Goal: Task Accomplishment & Management: Manage account settings

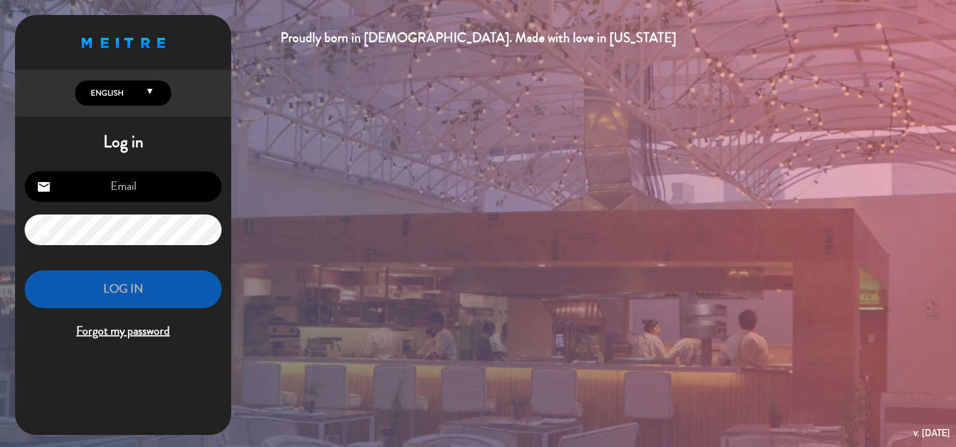
click at [141, 184] on input "email" at bounding box center [123, 186] width 197 height 31
drag, startPoint x: 164, startPoint y: 189, endPoint x: 28, endPoint y: 174, distance: 136.5
click at [28, 174] on div "[EMAIL_ADDRESS][PERSON_NAME][PERSON_NAME][DOMAIN_NAME] email" at bounding box center [123, 186] width 197 height 31
type input "[DOMAIN_NAME]"
drag, startPoint x: 154, startPoint y: 189, endPoint x: 35, endPoint y: 173, distance: 120.5
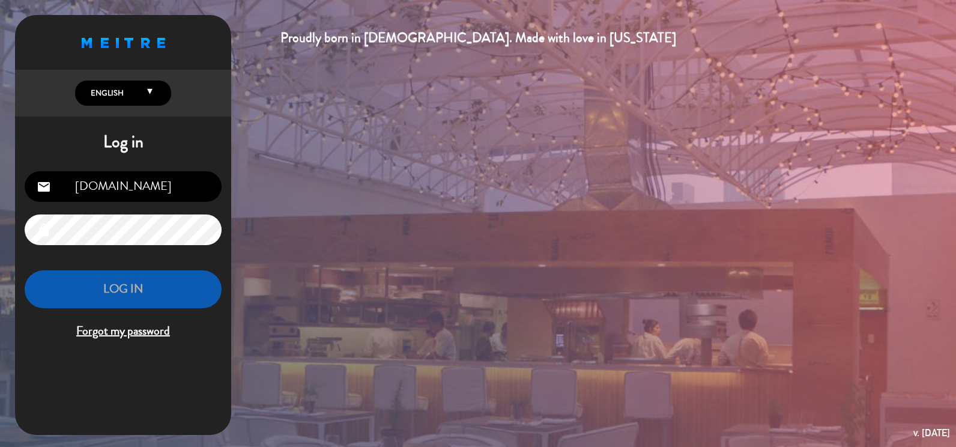
click at [35, 173] on input "[DOMAIN_NAME]" at bounding box center [123, 186] width 197 height 31
type input "[EMAIL_ADDRESS][DOMAIN_NAME]"
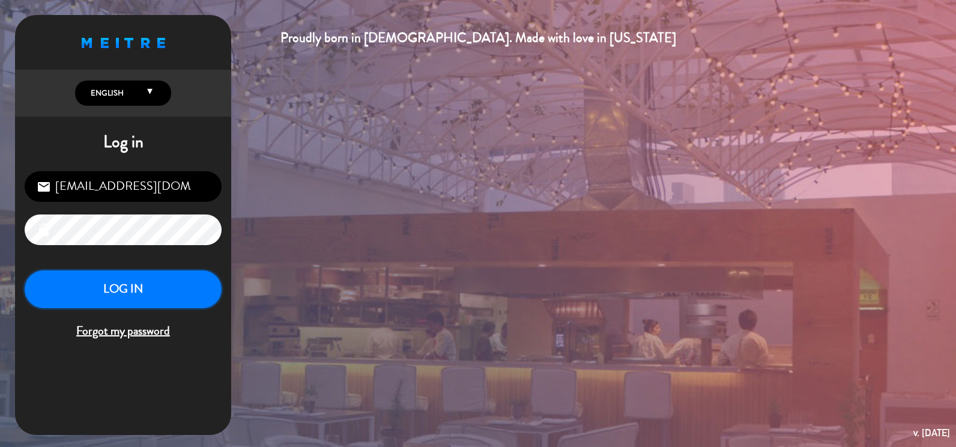
click at [128, 288] on button "LOG IN" at bounding box center [123, 289] width 197 height 38
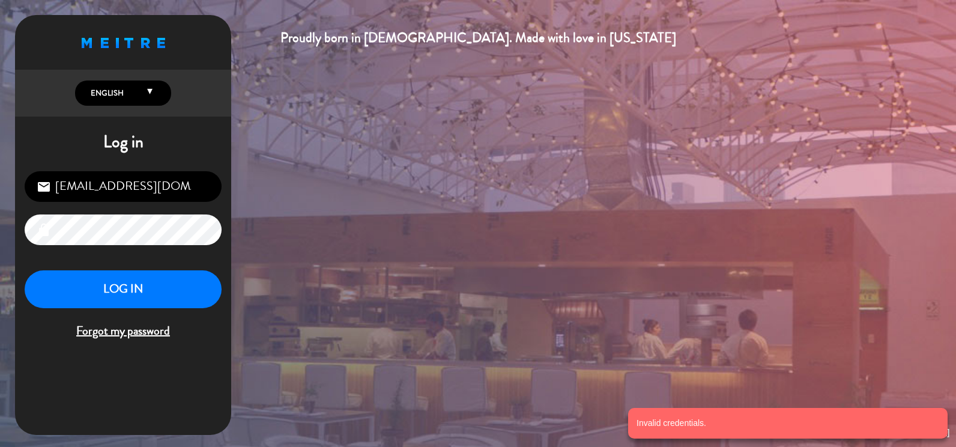
click at [43, 226] on div "lock" at bounding box center [123, 229] width 197 height 31
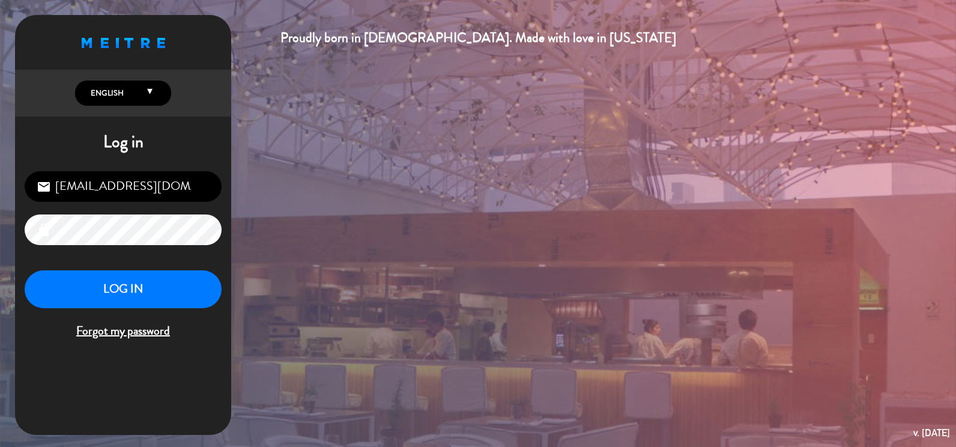
click at [179, 192] on input "[EMAIL_ADDRESS][DOMAIN_NAME]" at bounding box center [123, 186] width 197 height 31
click at [153, 190] on input "[EMAIL_ADDRESS][DOMAIN_NAME]" at bounding box center [123, 186] width 197 height 31
click at [5, 253] on div "Proudly born in [DEMOGRAPHIC_DATA]. Made with love in [US_STATE] English Españo…" at bounding box center [478, 223] width 956 height 447
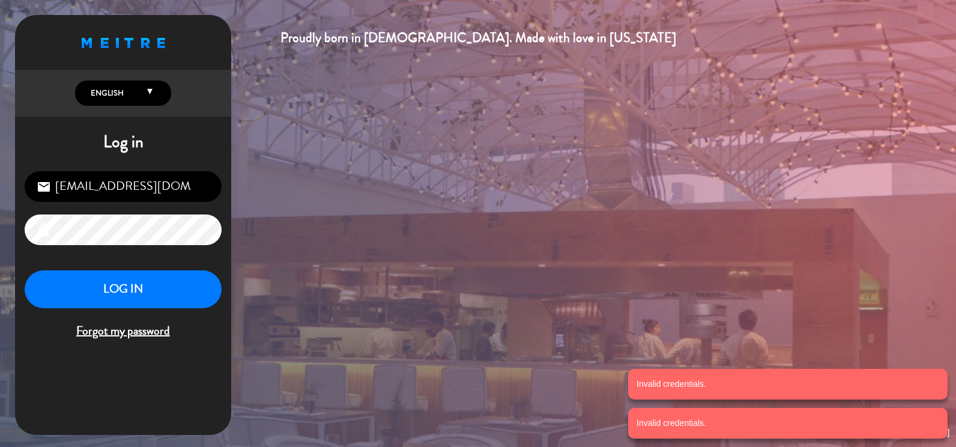
click at [143, 85] on span "English English Español Português" at bounding box center [123, 92] width 96 height 25
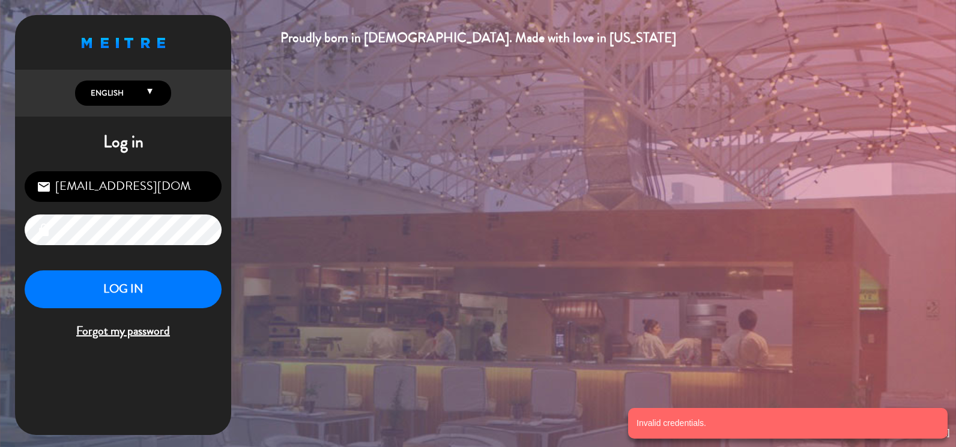
click at [135, 95] on span "English" at bounding box center [123, 92] width 72 height 13
click at [128, 122] on div "Proudly born in [DEMOGRAPHIC_DATA]. Made with love in [US_STATE] English Españo…" at bounding box center [123, 183] width 216 height 336
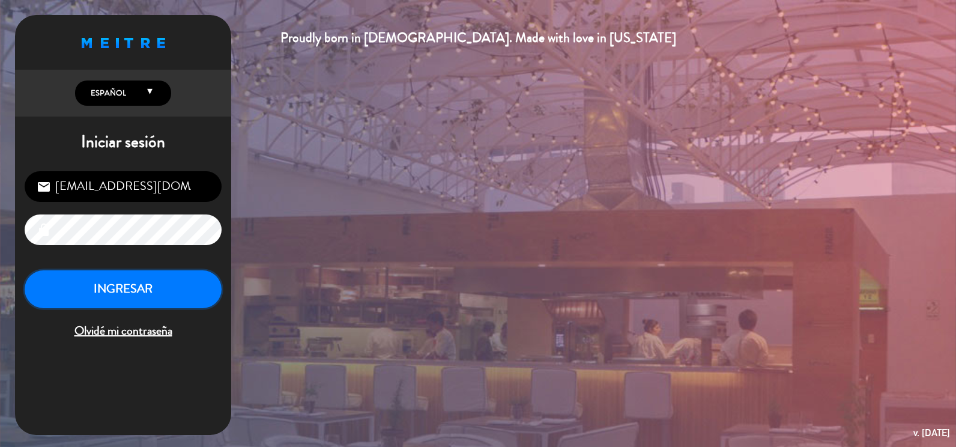
click at [124, 291] on button "INGRESAR" at bounding box center [123, 289] width 197 height 38
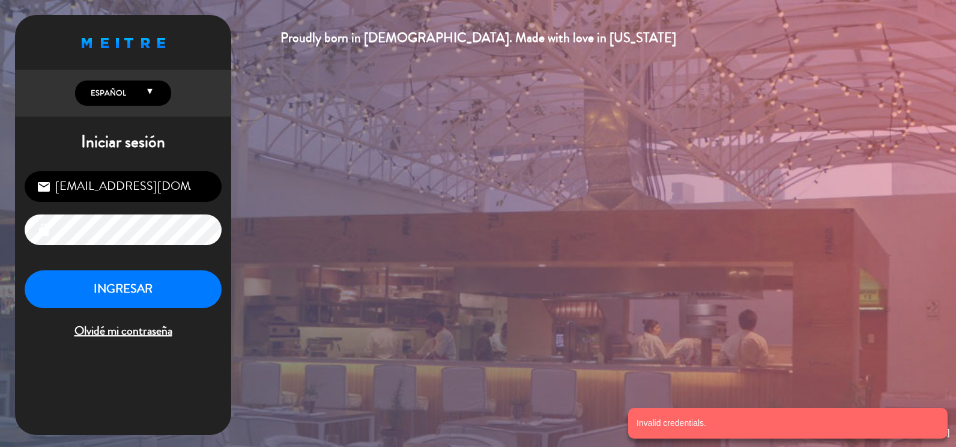
click at [138, 328] on span "Olvidé mi contraseña" at bounding box center [123, 331] width 197 height 20
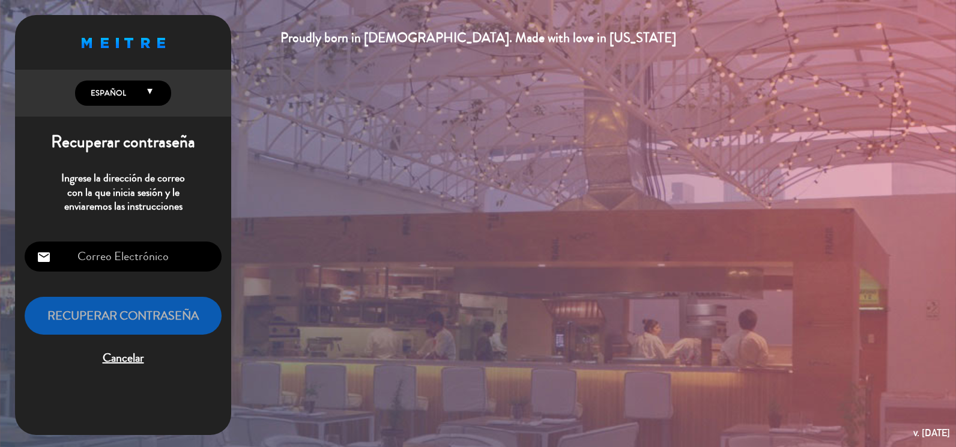
click at [139, 259] on input "email" at bounding box center [123, 256] width 197 height 31
paste input "[EMAIL_ADDRESS][DOMAIN_NAME]"
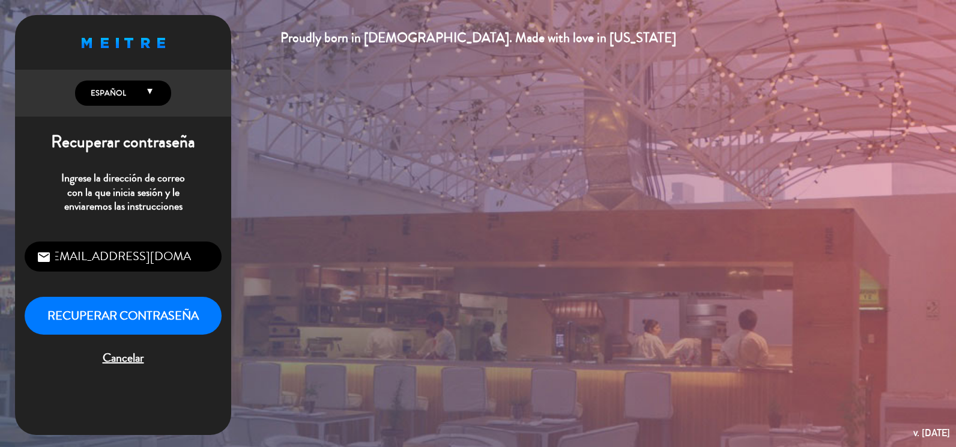
type input "[EMAIL_ADDRESS][DOMAIN_NAME]"
click at [82, 369] on div "[EMAIL_ADDRESS][DOMAIN_NAME] email Recuperar contraseña Cancelar" at bounding box center [123, 305] width 216 height 146
click at [102, 312] on button "Recuperar contraseña" at bounding box center [123, 316] width 197 height 38
